Goal: Task Accomplishment & Management: Manage account settings

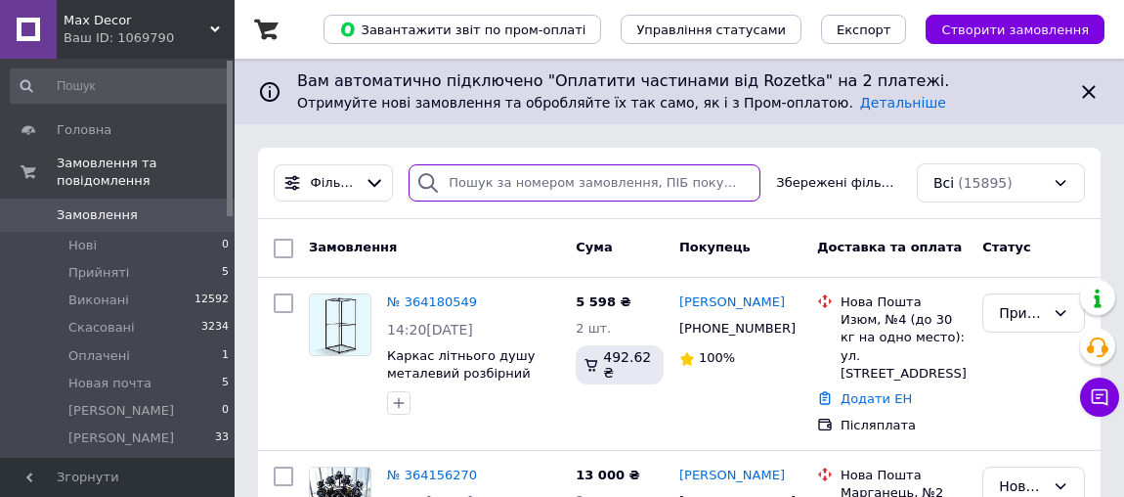
paste input "380979318837"
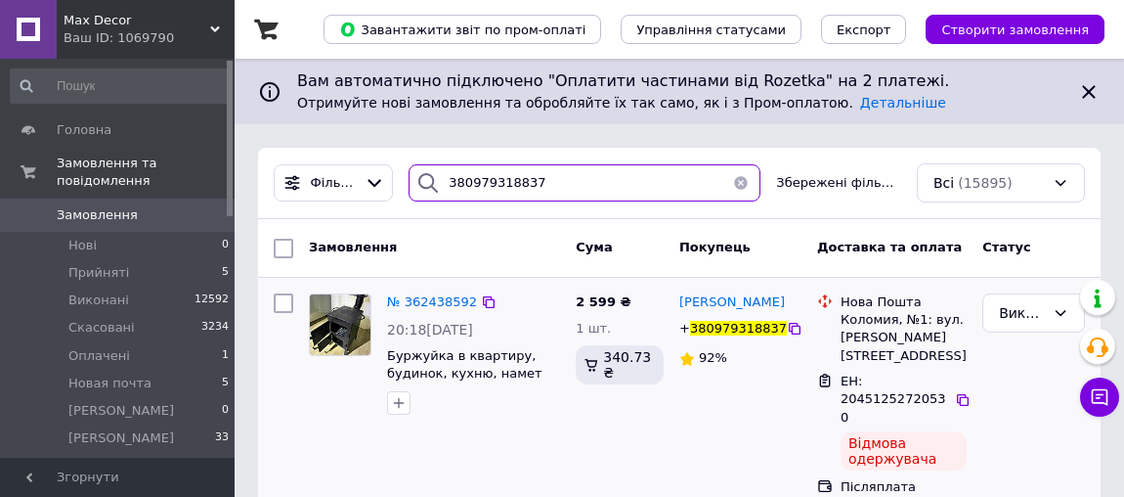
scroll to position [1, 0]
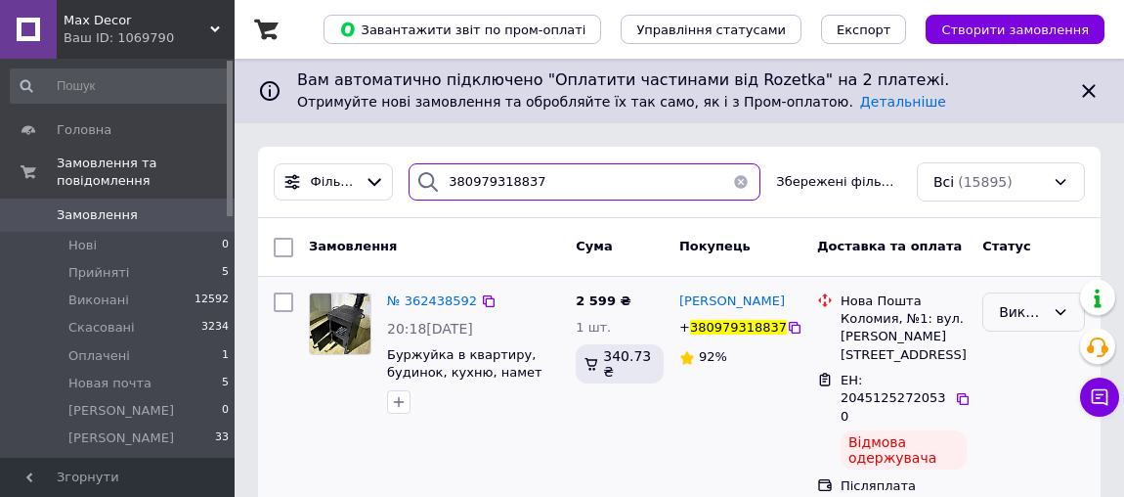
type input "380979318837"
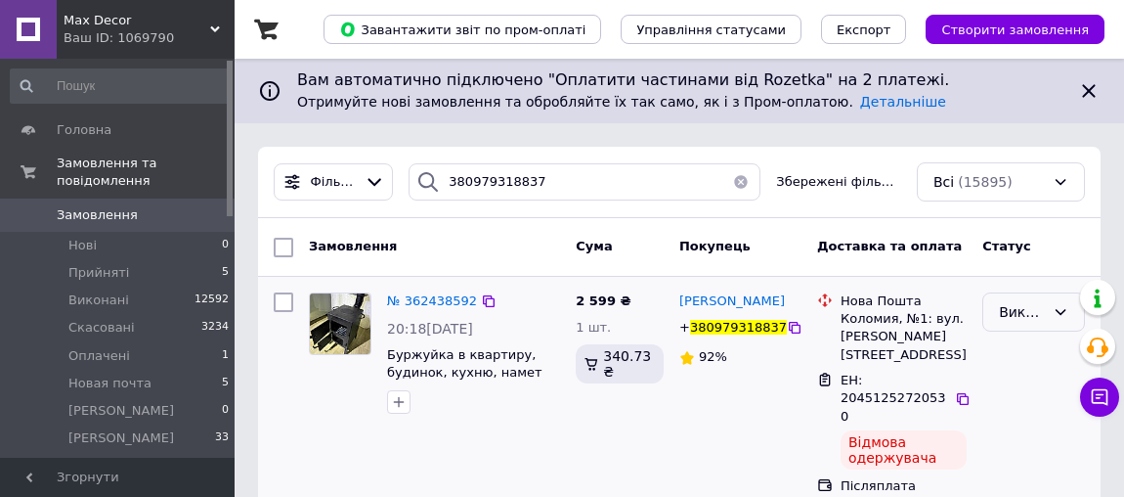
click at [1053, 300] on div "Виконано" at bounding box center [1034, 311] width 103 height 39
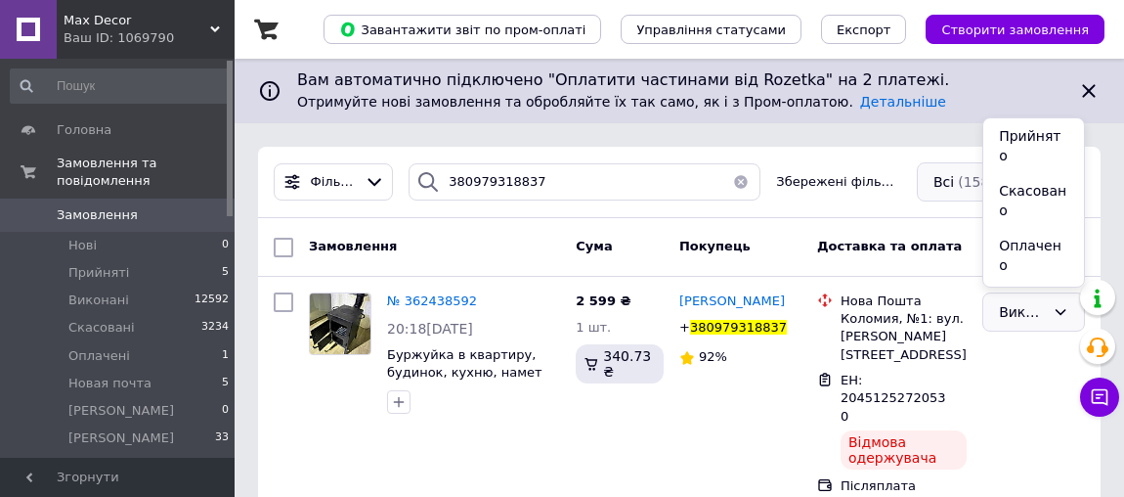
click at [1038, 173] on li "Скасовано" at bounding box center [1034, 200] width 101 height 55
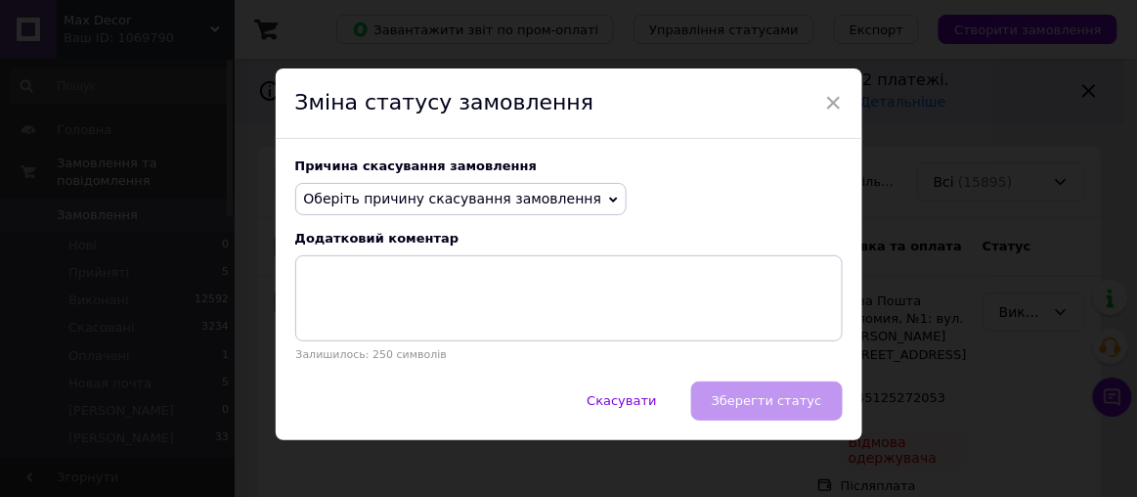
click at [609, 199] on icon at bounding box center [613, 200] width 9 height 6
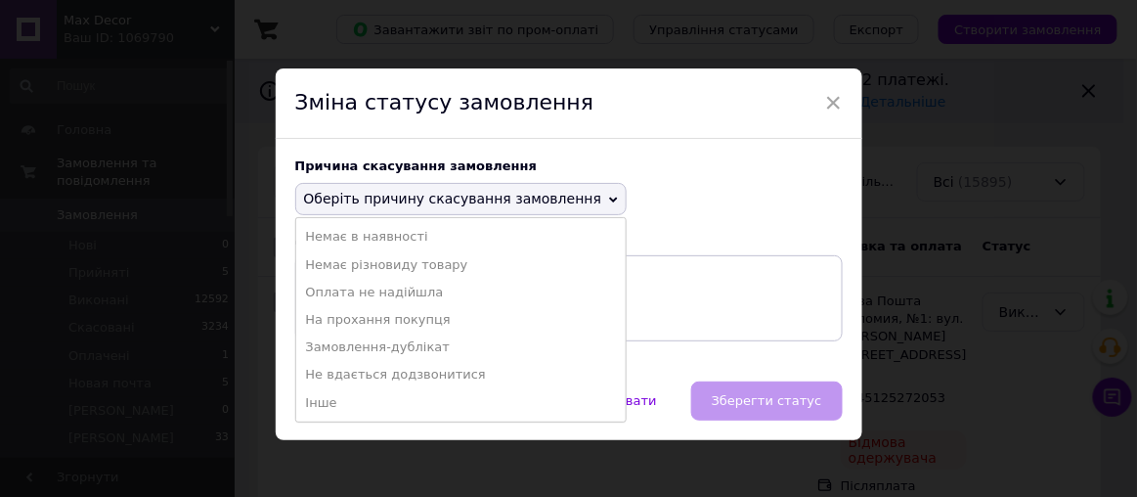
click at [404, 290] on li "Оплата не надійшла" at bounding box center [461, 292] width 330 height 27
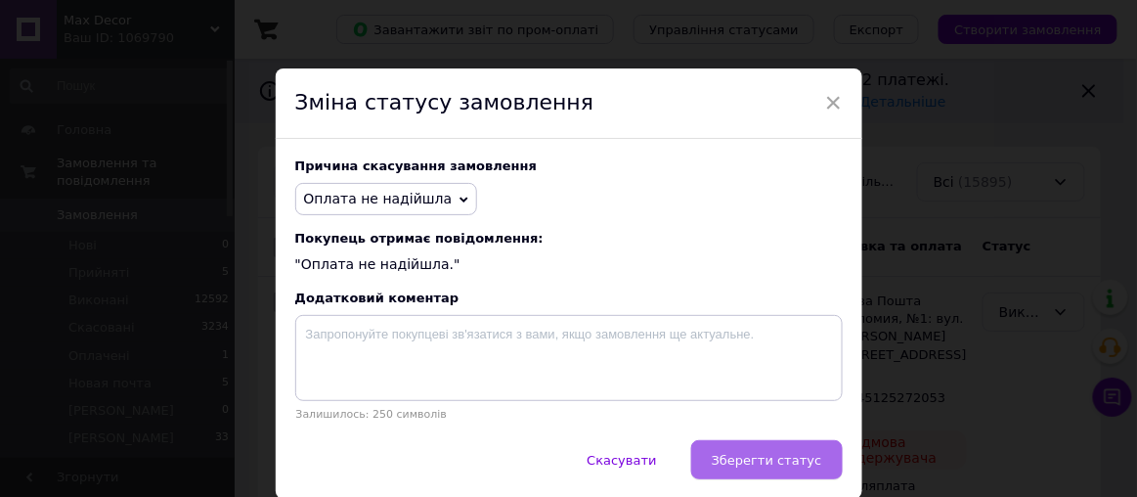
click at [783, 464] on span "Зберегти статус" at bounding box center [767, 460] width 110 height 15
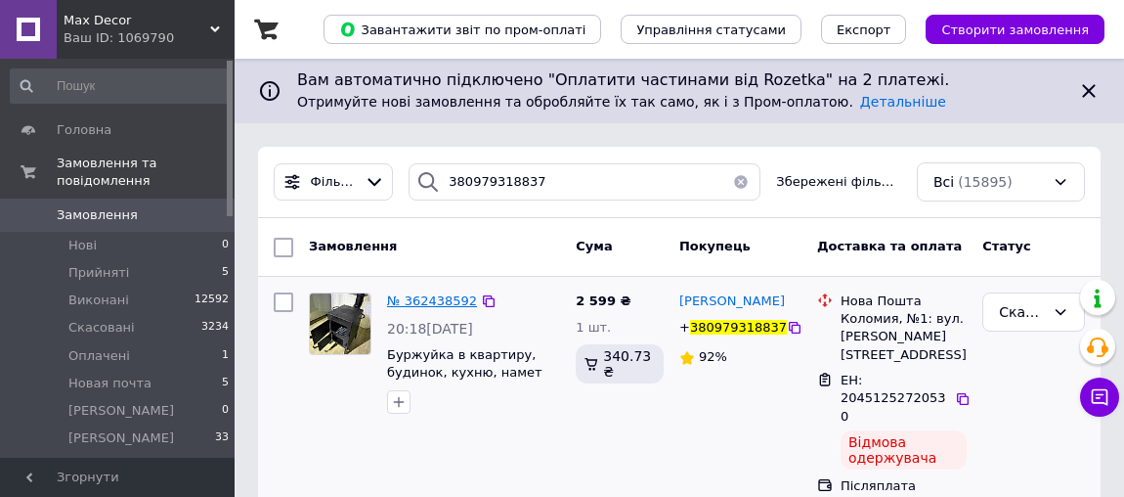
click at [438, 292] on div "№ 362438592" at bounding box center [432, 301] width 94 height 22
click at [443, 299] on span "№ 362438592" at bounding box center [432, 300] width 90 height 15
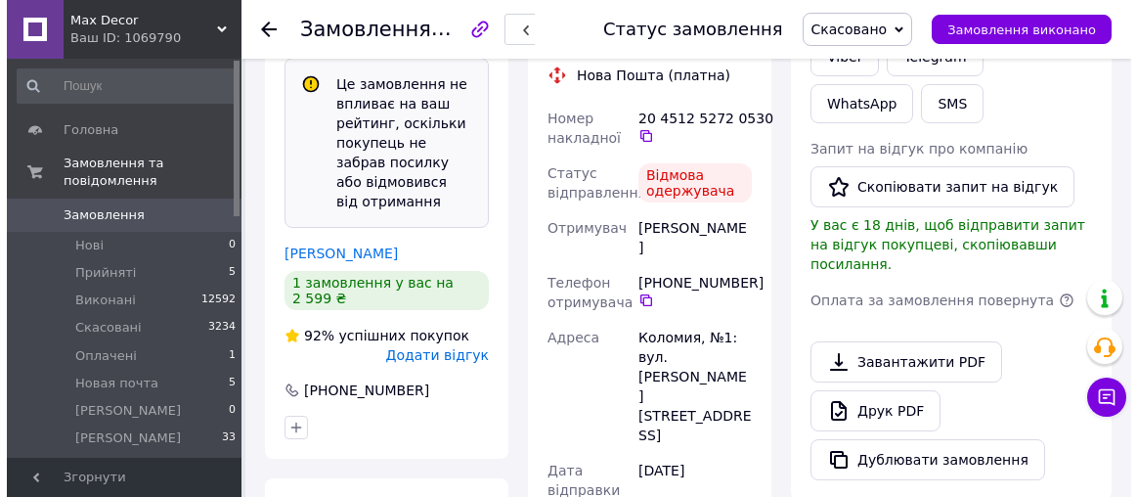
scroll to position [533, 0]
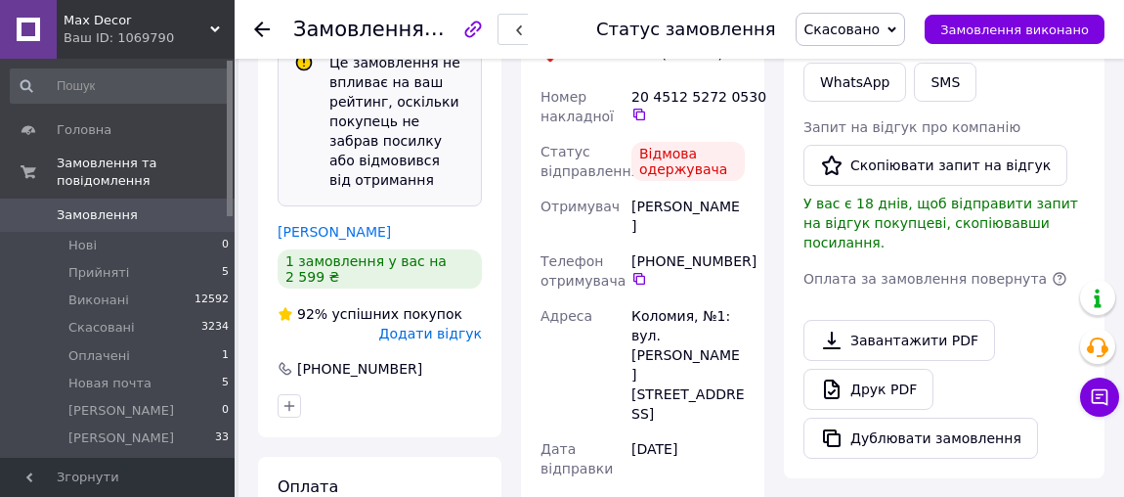
click at [460, 326] on span "Додати відгук" at bounding box center [430, 334] width 103 height 16
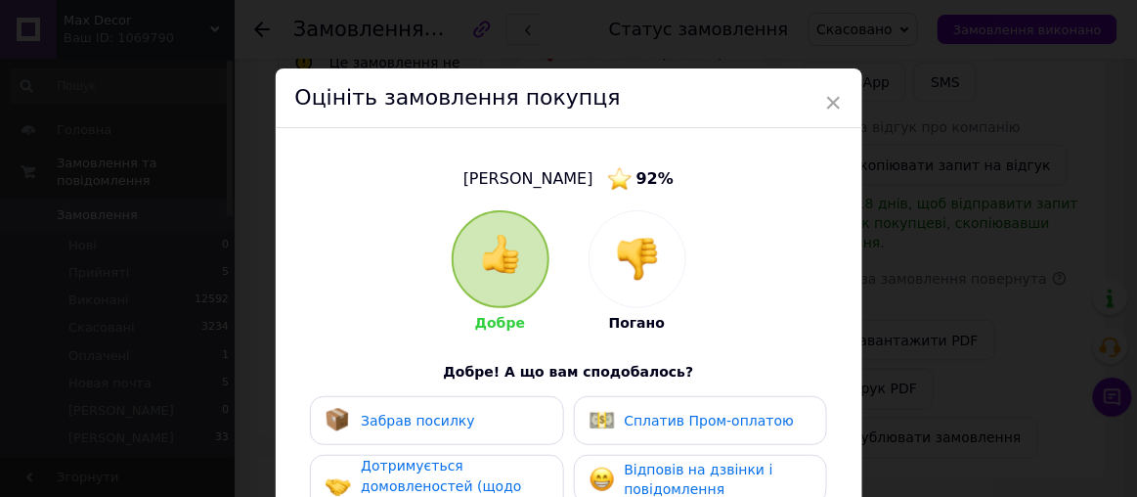
click at [644, 271] on img at bounding box center [637, 259] width 43 height 43
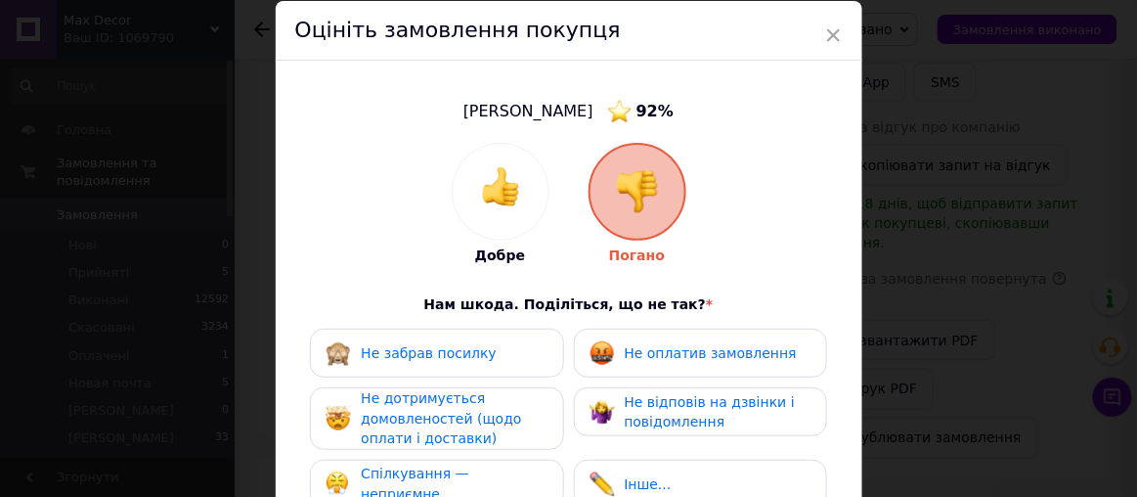
scroll to position [88, 0]
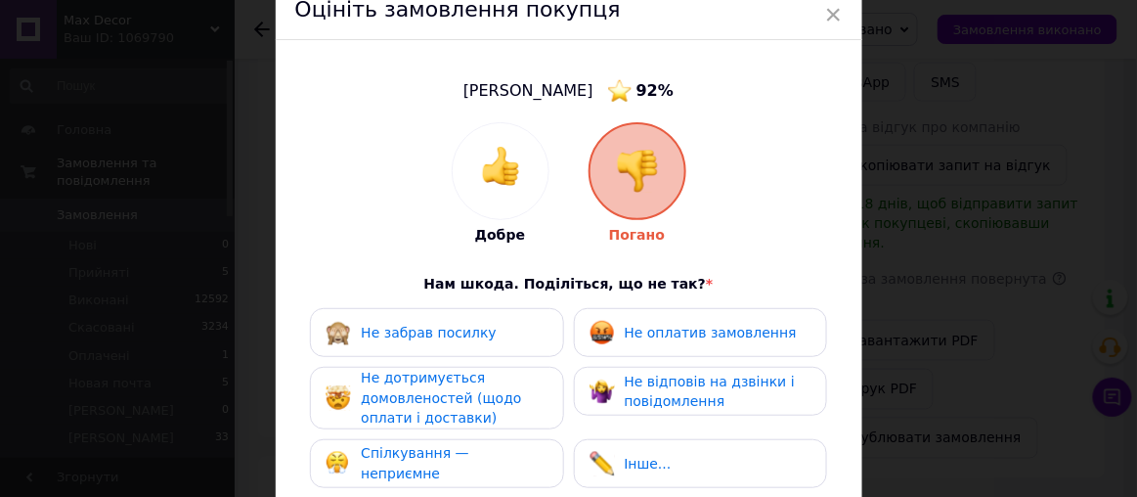
click at [482, 336] on div "Не забрав посилку" at bounding box center [437, 332] width 222 height 25
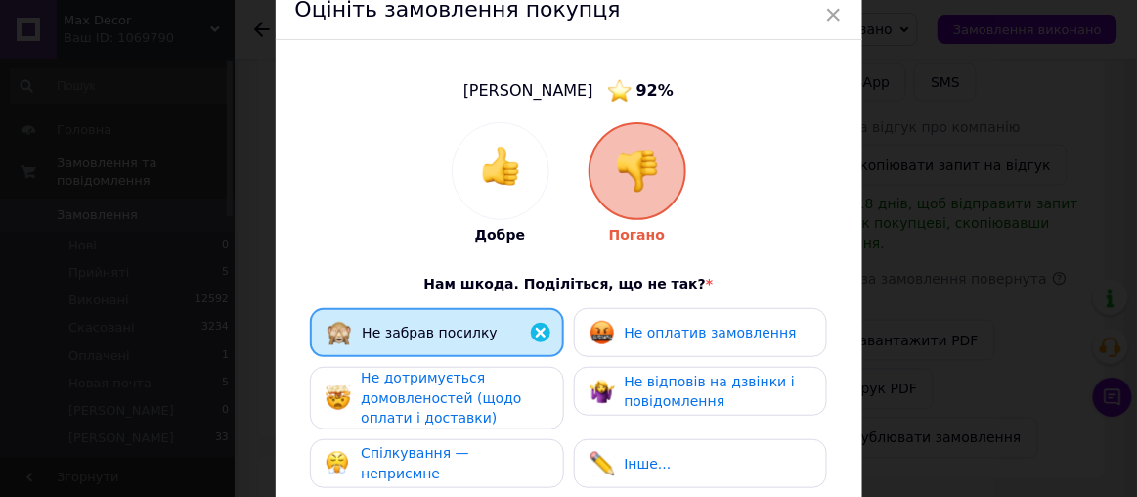
click at [694, 325] on span "Не оплатив замовлення" at bounding box center [711, 333] width 172 height 16
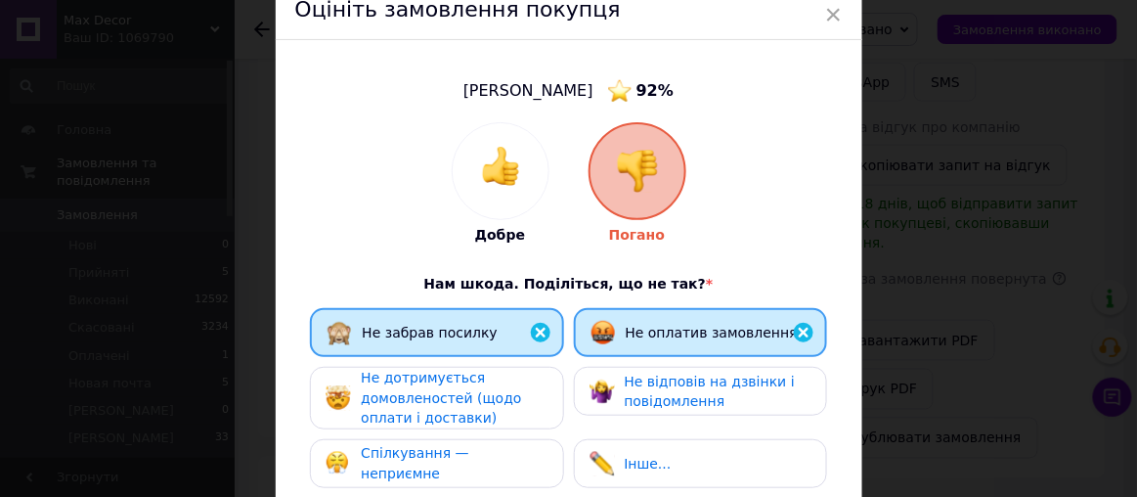
drag, startPoint x: 685, startPoint y: 386, endPoint x: 652, endPoint y: 385, distance: 33.3
click at [685, 386] on span "Не відповів на дзвінки і повідомлення" at bounding box center [710, 392] width 170 height 36
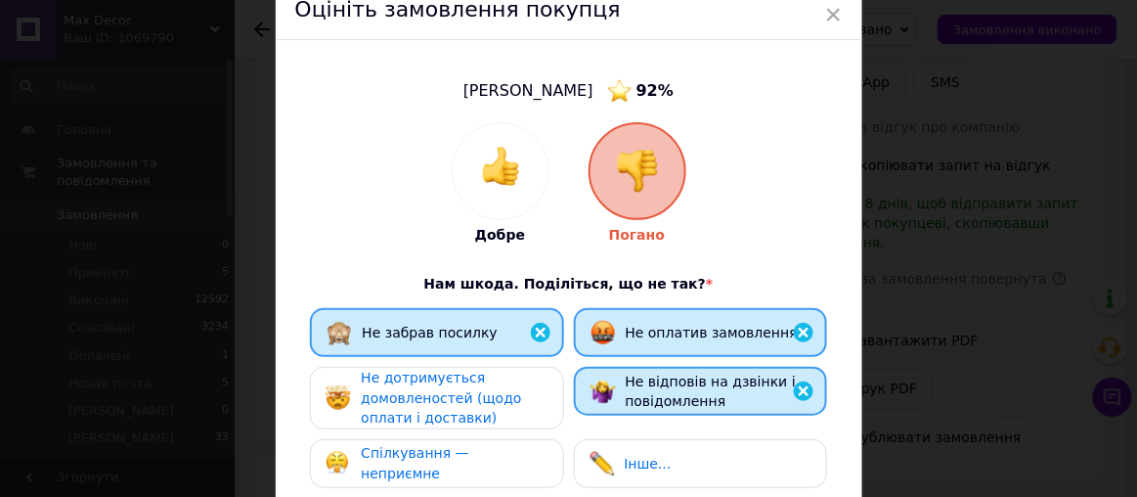
click at [465, 391] on span "Не дотримується домовленостей (щодо оплати і доставки)" at bounding box center [441, 398] width 160 height 56
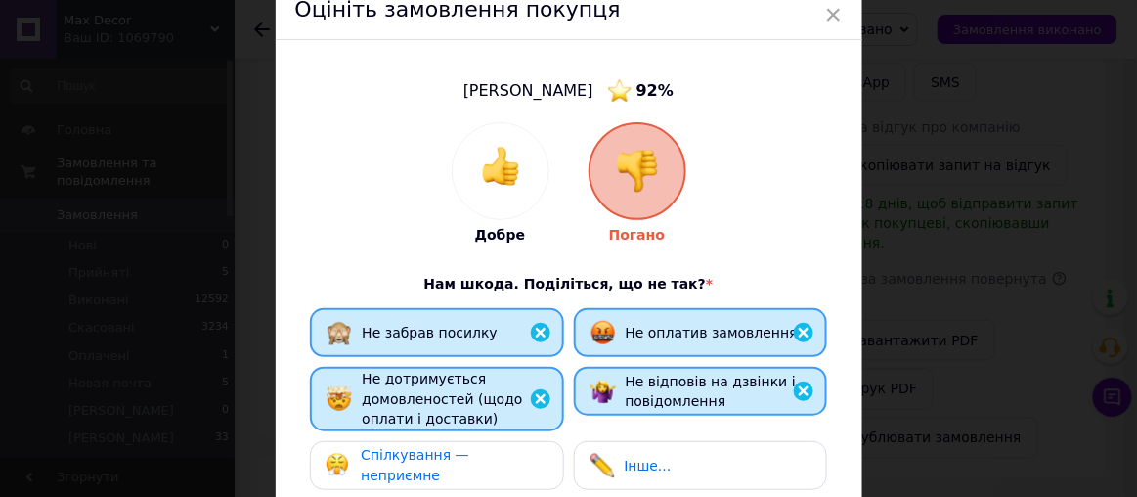
click at [469, 459] on span "Спілкування — неприємне" at bounding box center [415, 465] width 109 height 36
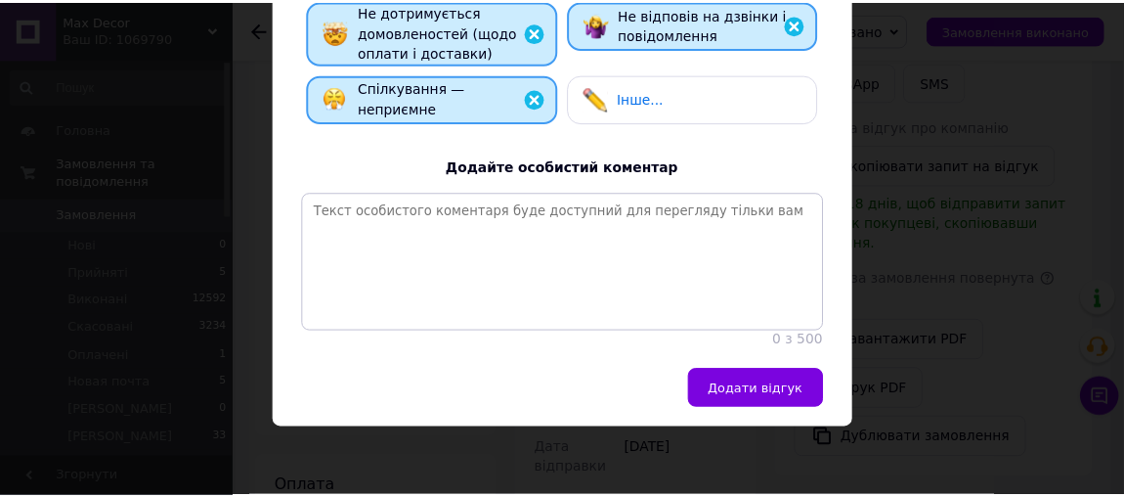
scroll to position [472, 0]
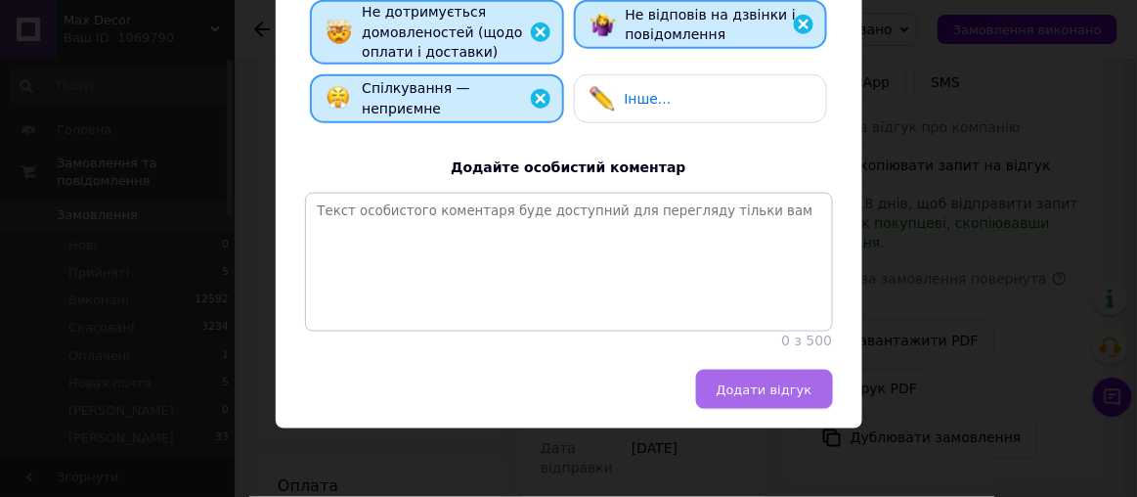
click at [778, 394] on span "Додати відгук" at bounding box center [765, 389] width 96 height 15
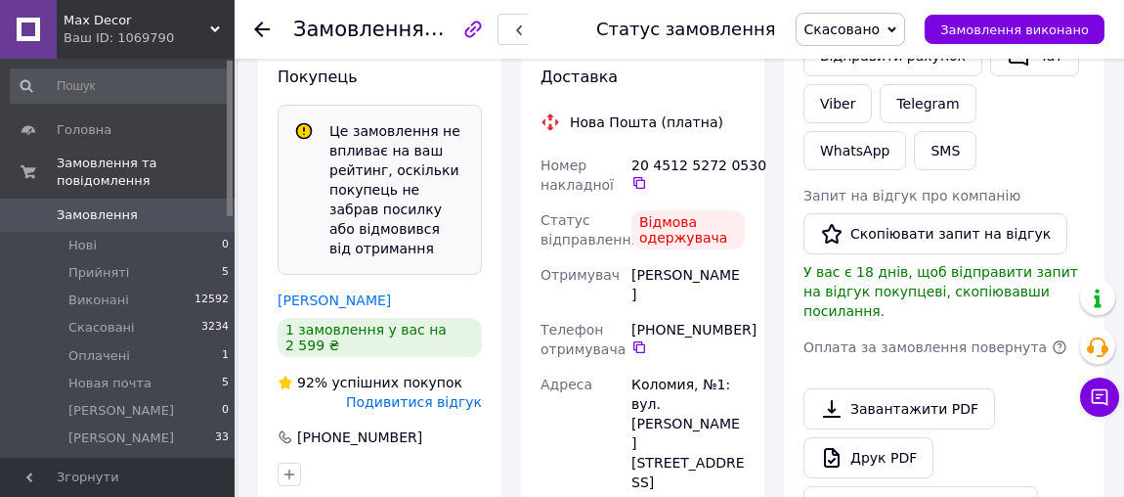
scroll to position [444, 0]
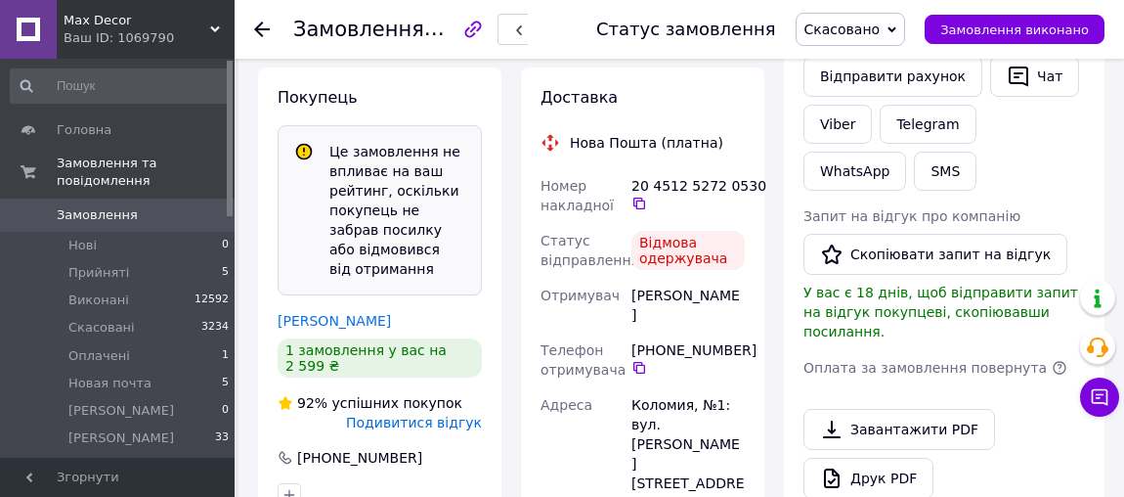
click at [269, 36] on div at bounding box center [273, 29] width 39 height 59
click at [264, 29] on use at bounding box center [262, 30] width 16 height 16
